Goal: Information Seeking & Learning: Learn about a topic

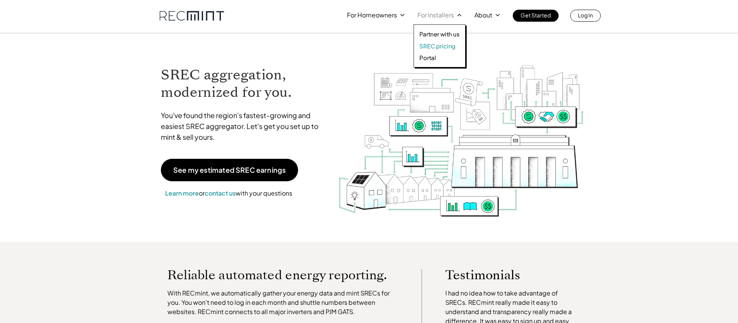
click at [436, 49] on p "SREC pricing" at bounding box center [437, 46] width 36 height 8
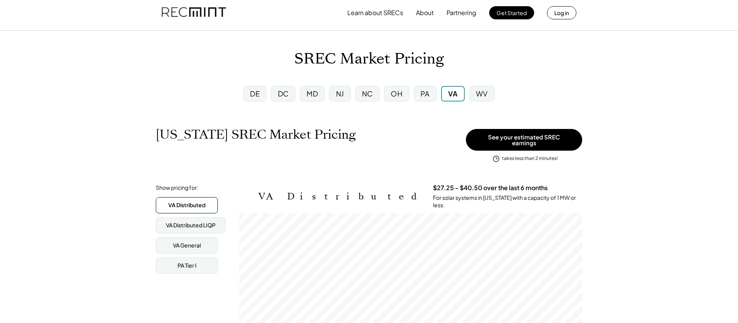
scroll to position [6, 0]
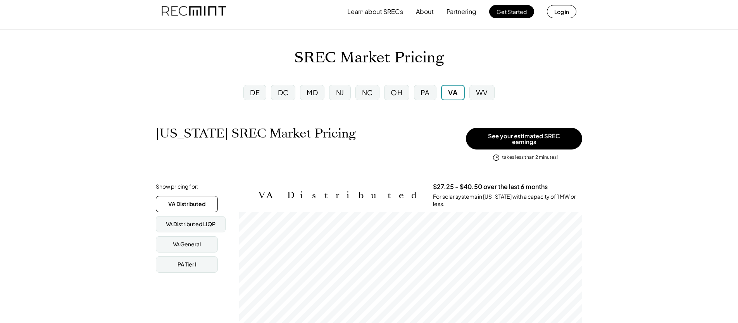
click at [257, 93] on div "DE" at bounding box center [255, 93] width 10 height 10
